Goal: Information Seeking & Learning: Learn about a topic

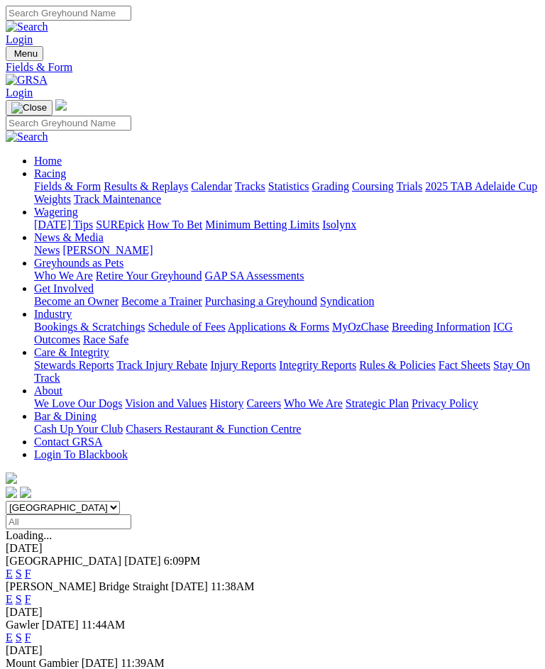
click at [157, 192] on link "Results & Replays" at bounding box center [146, 186] width 84 height 12
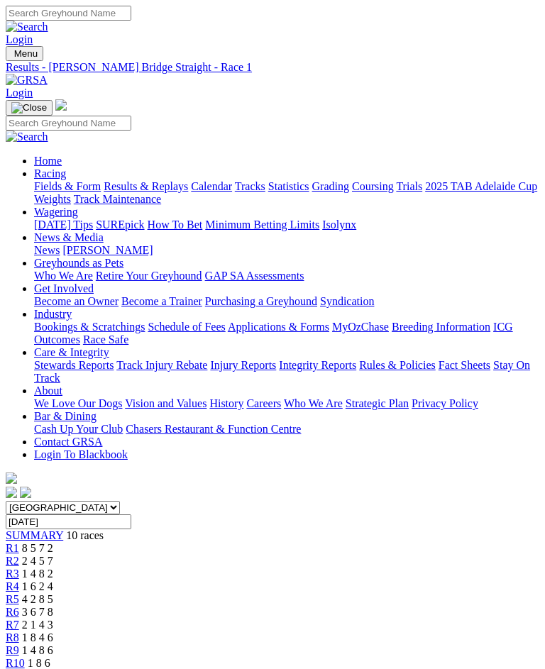
click at [25, 657] on span "R10" at bounding box center [15, 663] width 19 height 12
click at [11, 57] on img "Toggle navigation" at bounding box center [11, 57] width 0 height 0
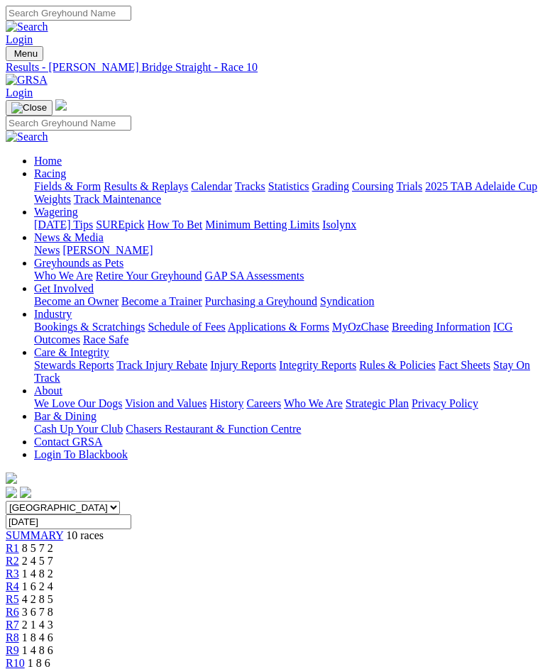
click at [101, 192] on link "Fields & Form" at bounding box center [67, 186] width 67 height 12
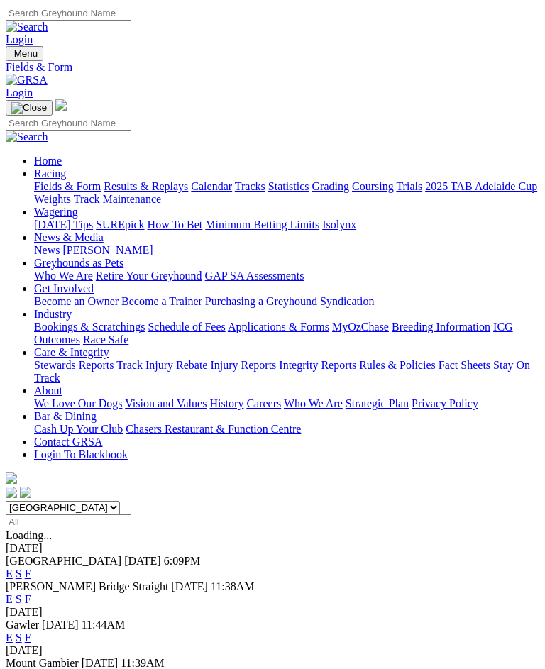
click at [31, 632] on link "F" at bounding box center [28, 638] width 6 height 12
